Goal: Task Accomplishment & Management: Complete application form

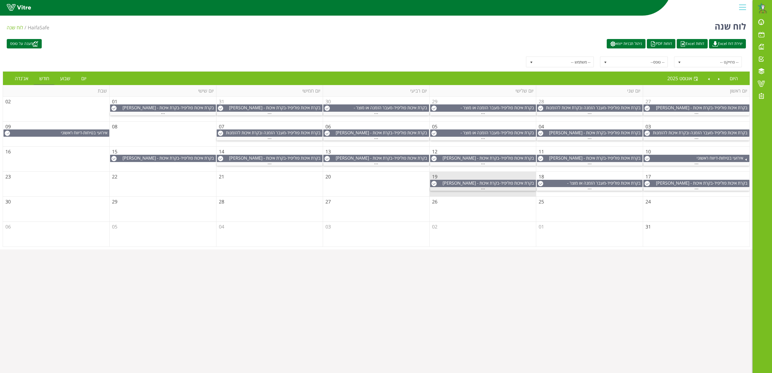
click at [484, 191] on span "..." at bounding box center [483, 188] width 4 height 6
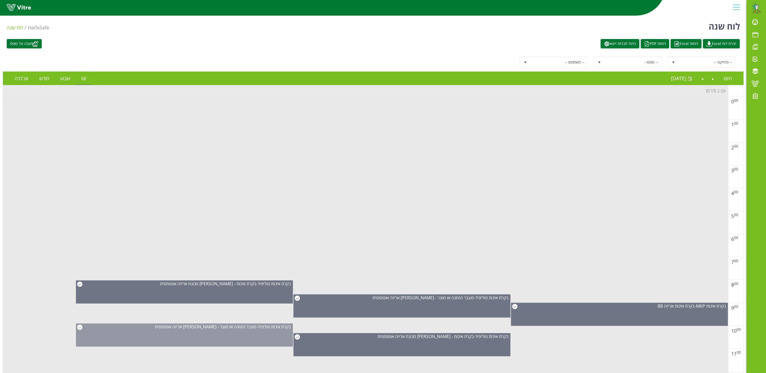
click at [218, 330] on span "מעבר הזמנה או מוצר - [PERSON_NAME] אריזה אוטומטית" at bounding box center [206, 327] width 102 height 6
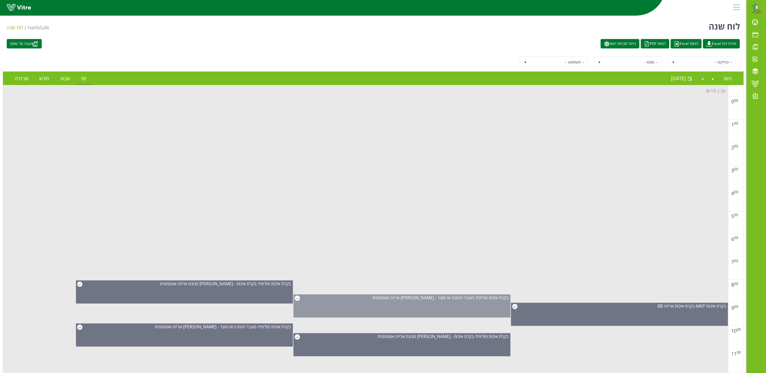
click at [430, 307] on div "בקרת איכות [PERSON_NAME] - מעבר הזמנה או מוצר - [PERSON_NAME] אריזה אוטומטית" at bounding box center [402, 306] width 217 height 23
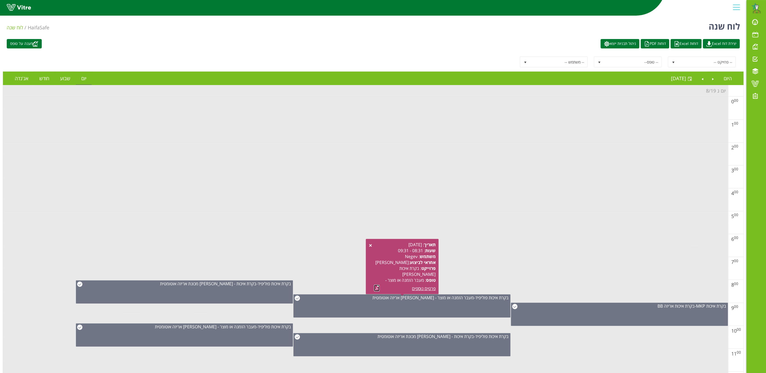
click at [376, 285] on link at bounding box center [377, 288] width 6 height 7
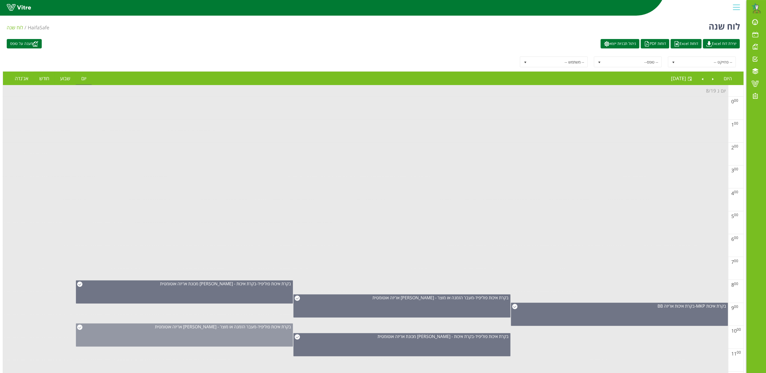
click at [216, 334] on div "בקרת איכות [PERSON_NAME] - מעבר הזמנה או מוצר - [PERSON_NAME] אריזה אוטומטית" at bounding box center [184, 335] width 217 height 23
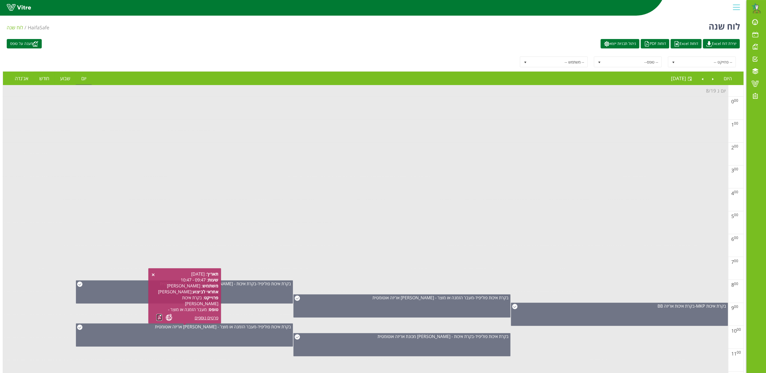
click at [158, 315] on link at bounding box center [159, 317] width 6 height 7
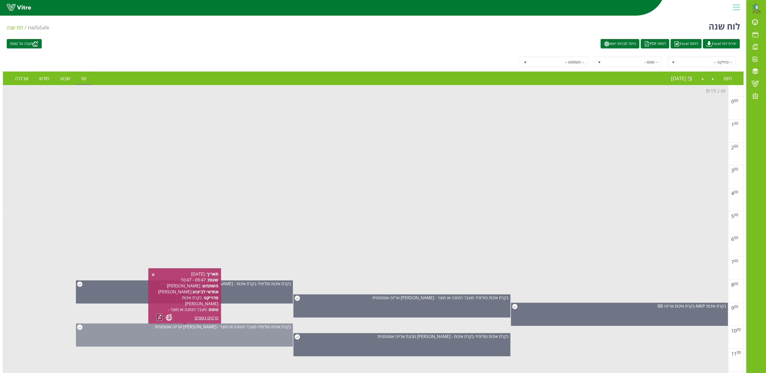
click at [204, 341] on div "בקרת איכות [PERSON_NAME] - מעבר הזמנה או מוצר - [PERSON_NAME] אריזה אוטומטית" at bounding box center [184, 335] width 217 height 23
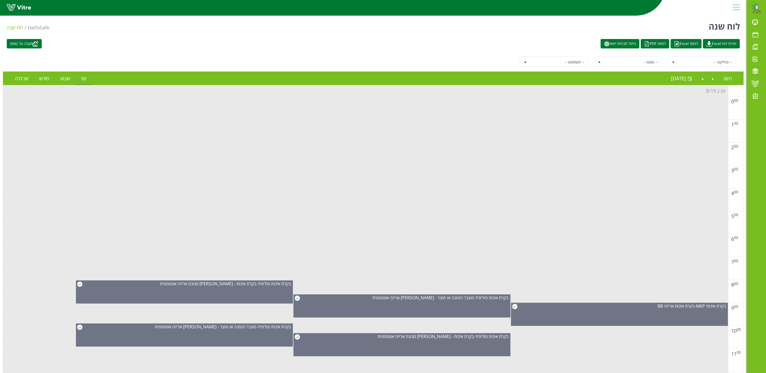
click at [136, 235] on td at bounding box center [366, 229] width 726 height 12
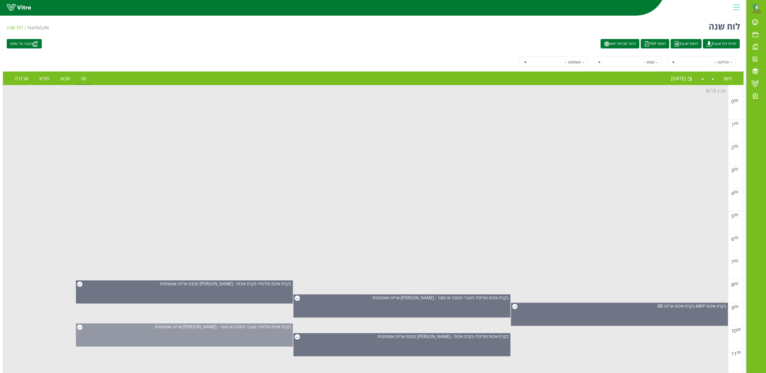
click at [235, 341] on div "בקרת איכות [PERSON_NAME] - מעבר הזמנה או מוצר - [PERSON_NAME] אריזה אוטומטית" at bounding box center [184, 335] width 217 height 23
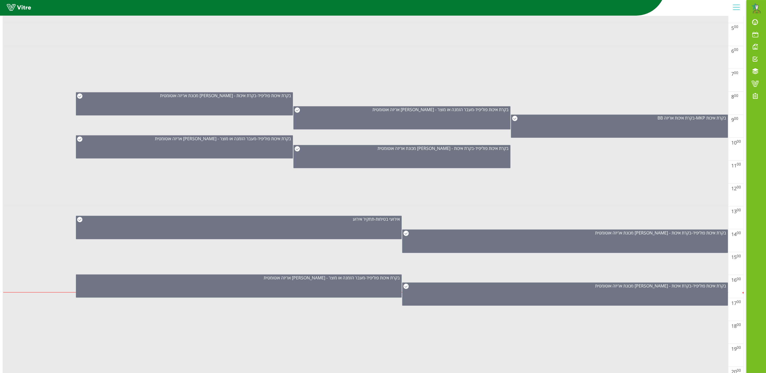
scroll to position [189, 0]
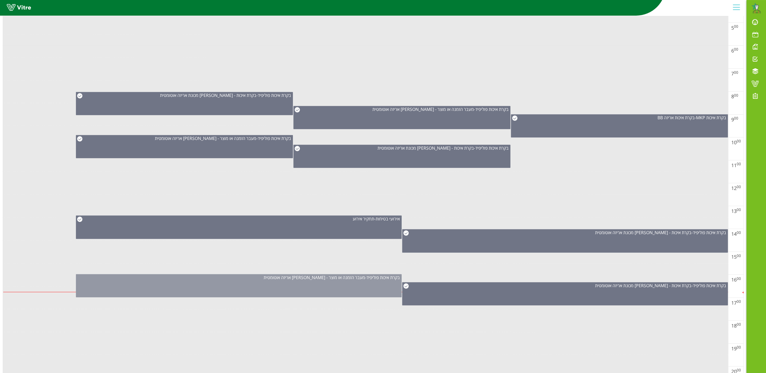
click at [342, 287] on div "בקרת איכות [PERSON_NAME] - מעבר הזמנה או מוצר - [PERSON_NAME] אריזה אוטומטית" at bounding box center [239, 285] width 326 height 23
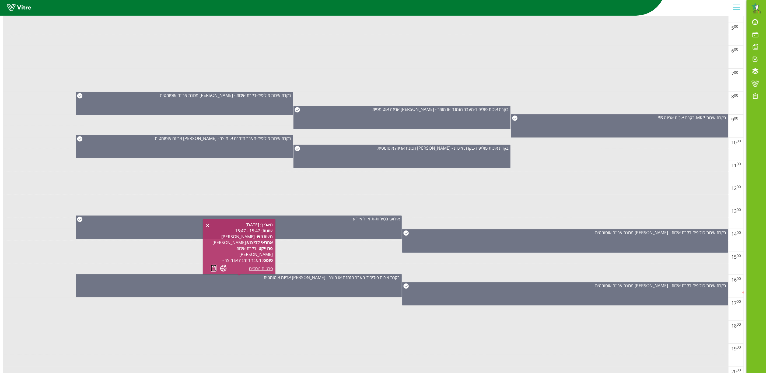
click at [212, 267] on link at bounding box center [214, 268] width 6 height 7
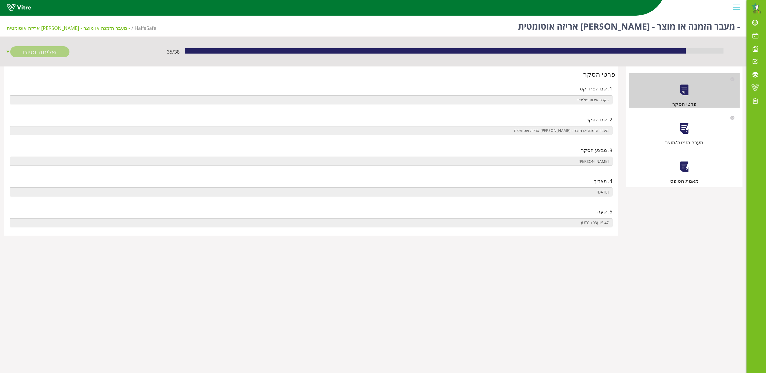
click at [682, 137] on div "מעבר הזמנה/מוצר" at bounding box center [684, 129] width 111 height 34
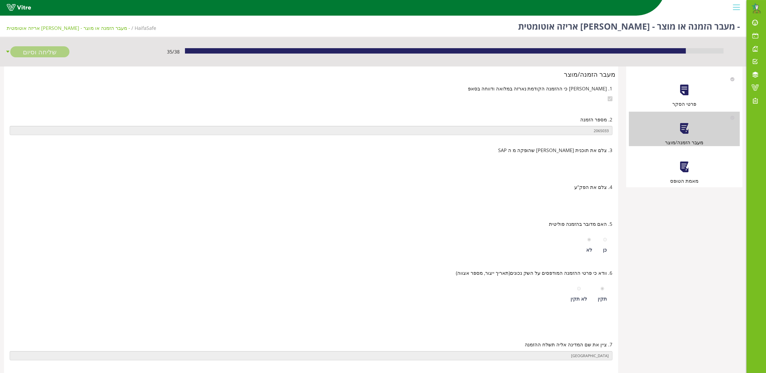
click at [685, 167] on div at bounding box center [684, 167] width 12 height 12
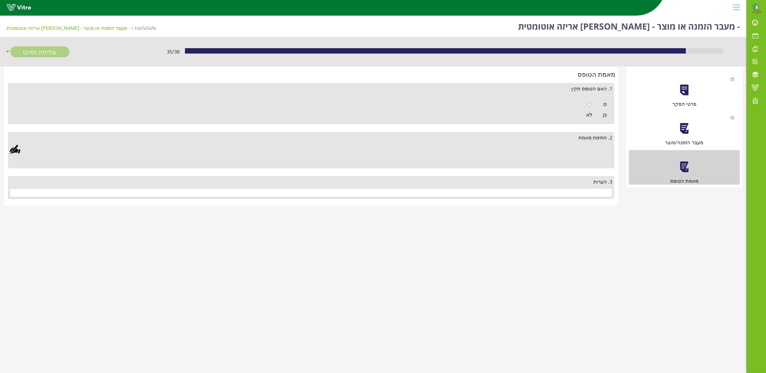
click at [605, 104] on input "radio" at bounding box center [606, 105] width 4 height 4
radio input "true"
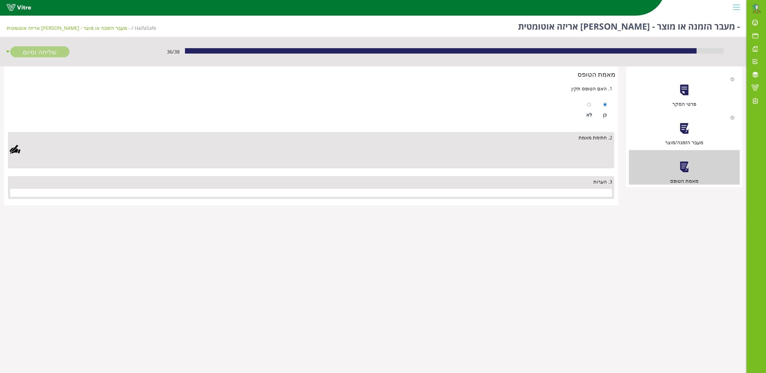
click at [15, 151] on div at bounding box center [15, 149] width 11 height 11
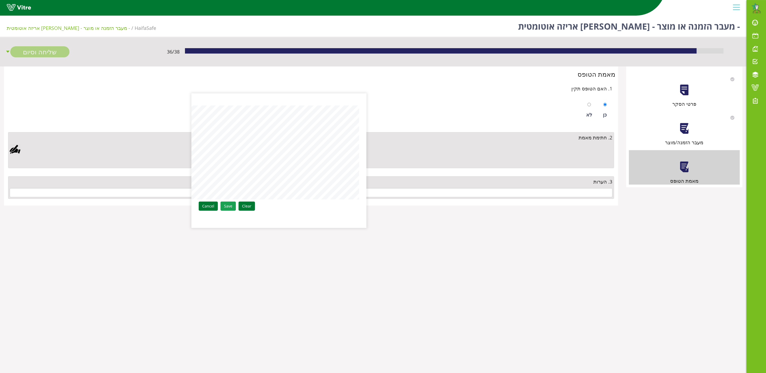
click at [230, 207] on link "Save" at bounding box center [228, 206] width 15 height 9
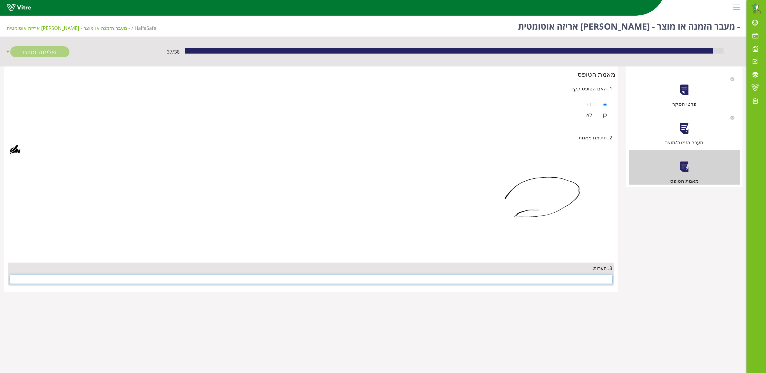
click at [564, 281] on input "text" at bounding box center [311, 279] width 603 height 9
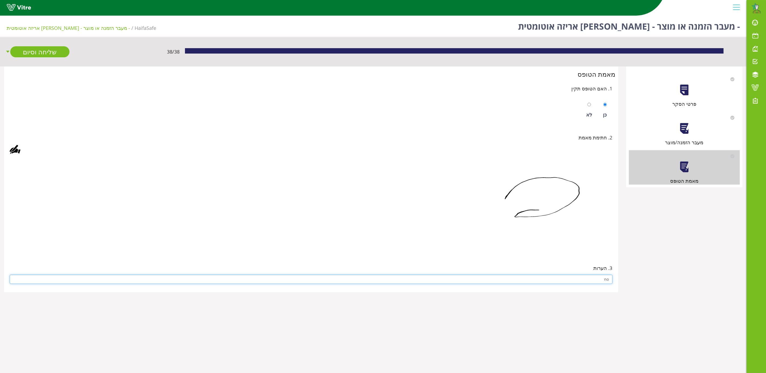
type input "no"
click at [525, 269] on div "3. הערות" at bounding box center [311, 268] width 603 height 8
click at [196, 171] on div at bounding box center [311, 206] width 603 height 94
click at [271, 131] on div "2. חתימת מאמת" at bounding box center [311, 193] width 609 height 131
click at [36, 51] on link "שליחה וסיום" at bounding box center [39, 51] width 59 height 11
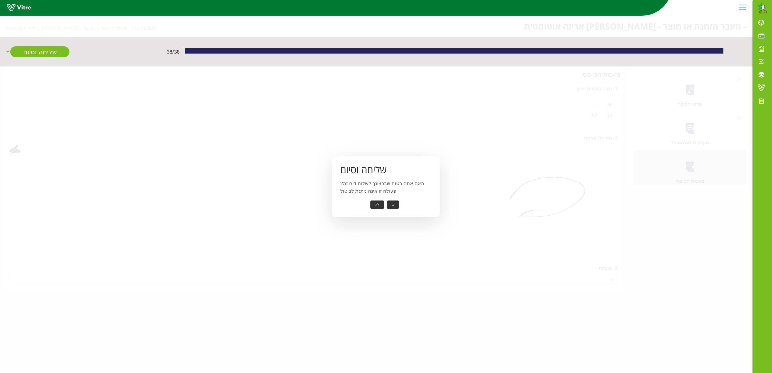
click at [393, 203] on button "כן" at bounding box center [393, 205] width 12 height 8
click at [385, 202] on button "אישור" at bounding box center [385, 201] width 18 height 8
